Goal: Navigation & Orientation: Find specific page/section

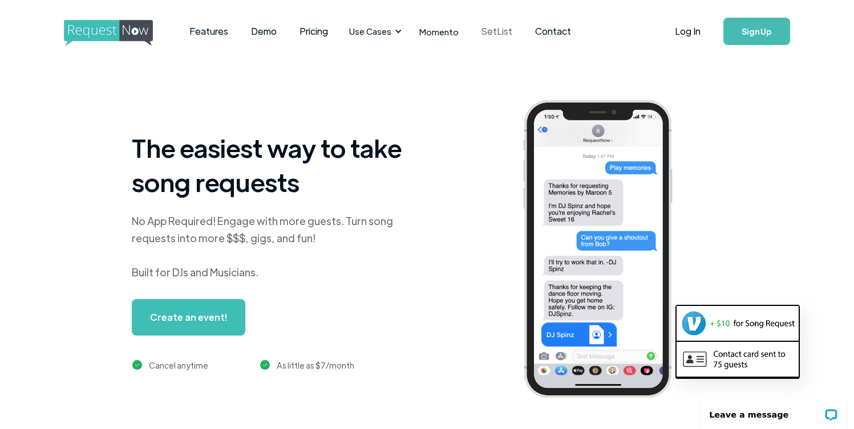
click at [490, 29] on link "SetList" at bounding box center [497, 31] width 54 height 35
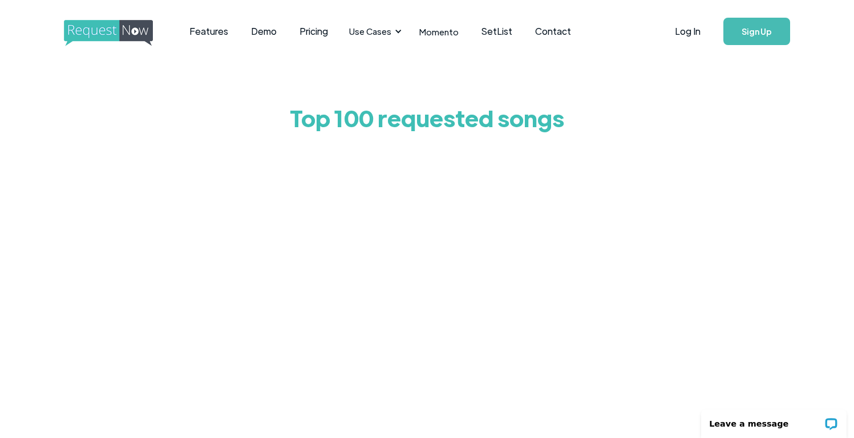
click at [737, 144] on div "Top 100 requested songs" at bounding box center [427, 330] width 854 height 534
